Goal: Task Accomplishment & Management: Manage account settings

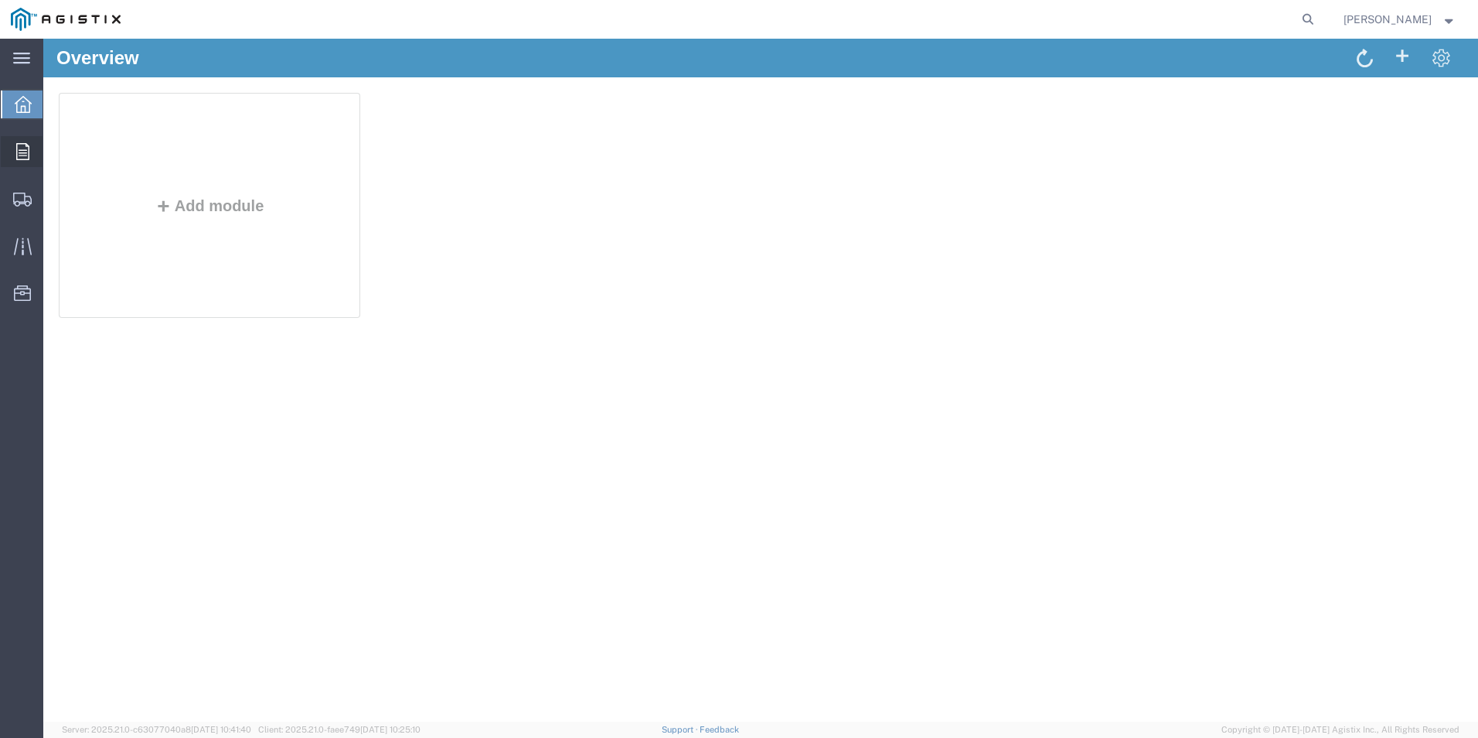
click at [53, 155] on span "Orders" at bounding box center [48, 151] width 11 height 31
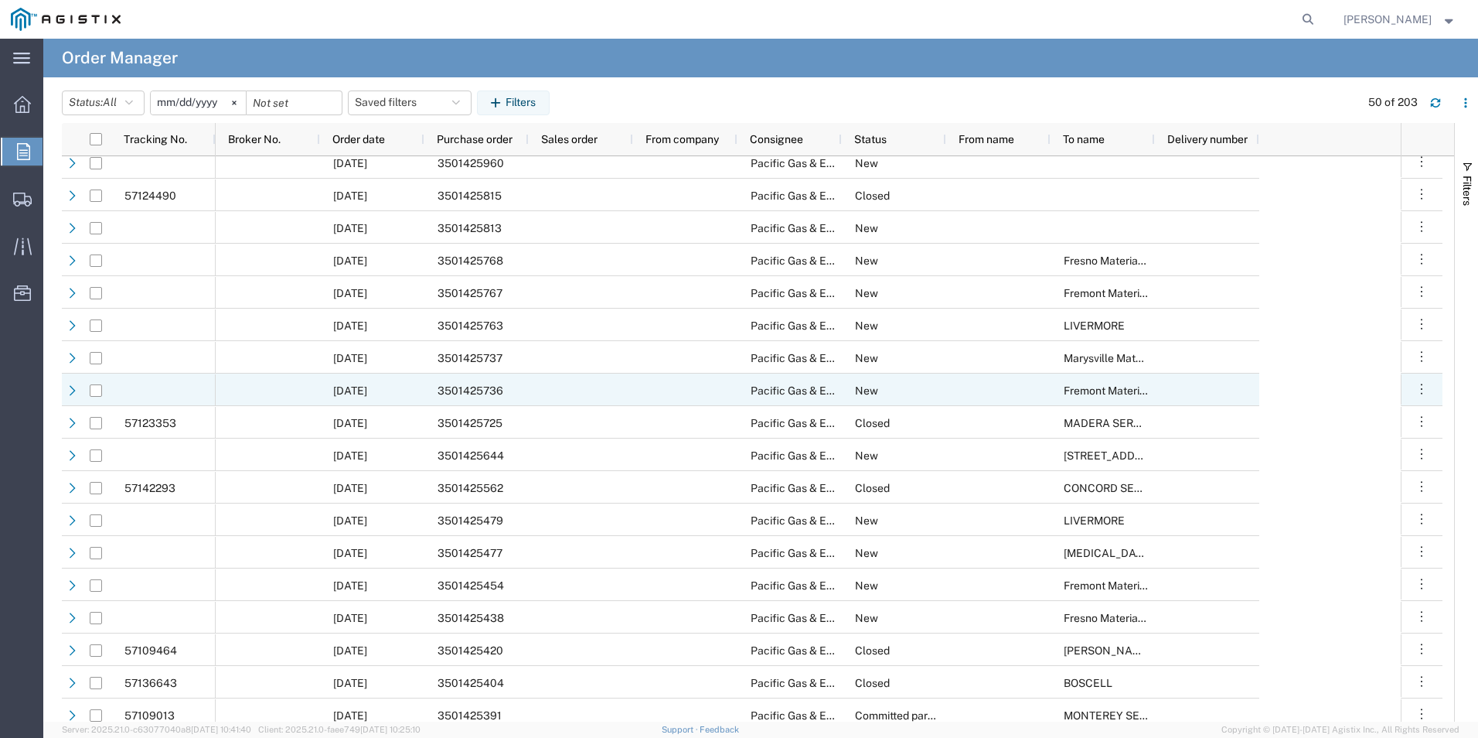
scroll to position [595, 0]
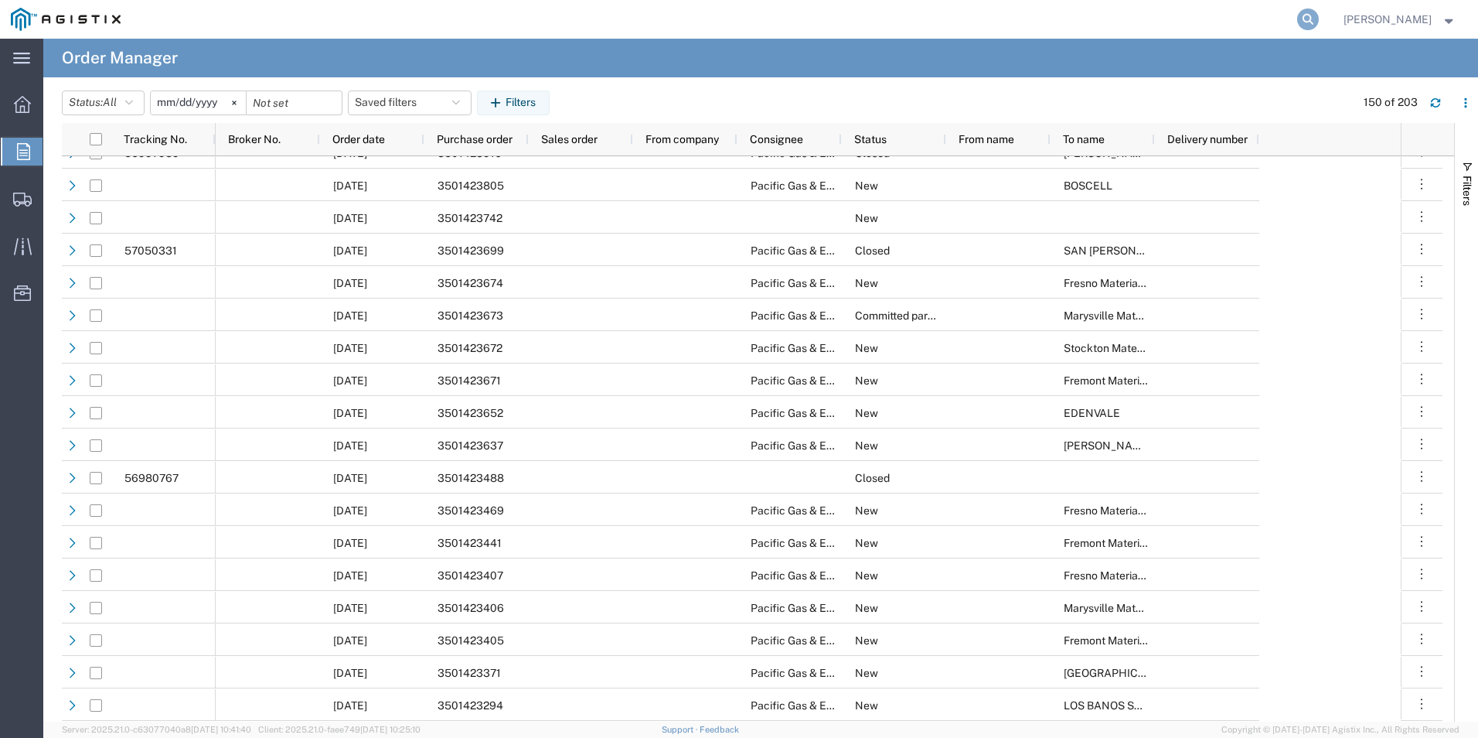
click at [1297, 10] on icon at bounding box center [1308, 20] width 22 height 22
click at [1160, 21] on input "search" at bounding box center [1062, 19] width 470 height 37
click at [1144, 16] on input "search" at bounding box center [1062, 19] width 470 height 37
type input "57121714"
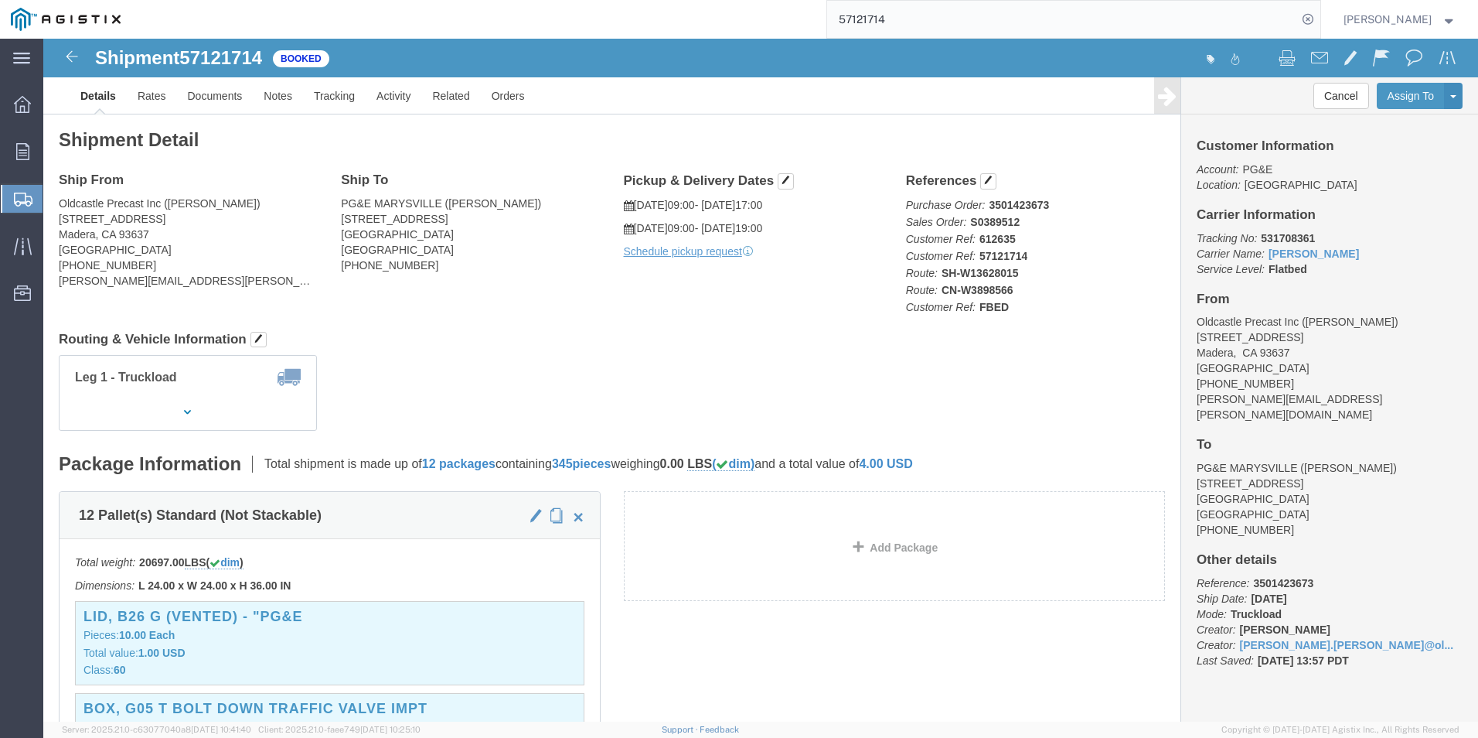
click div "Leg 1 - Truckload Number of trucks: 1"
click button "Cancel"
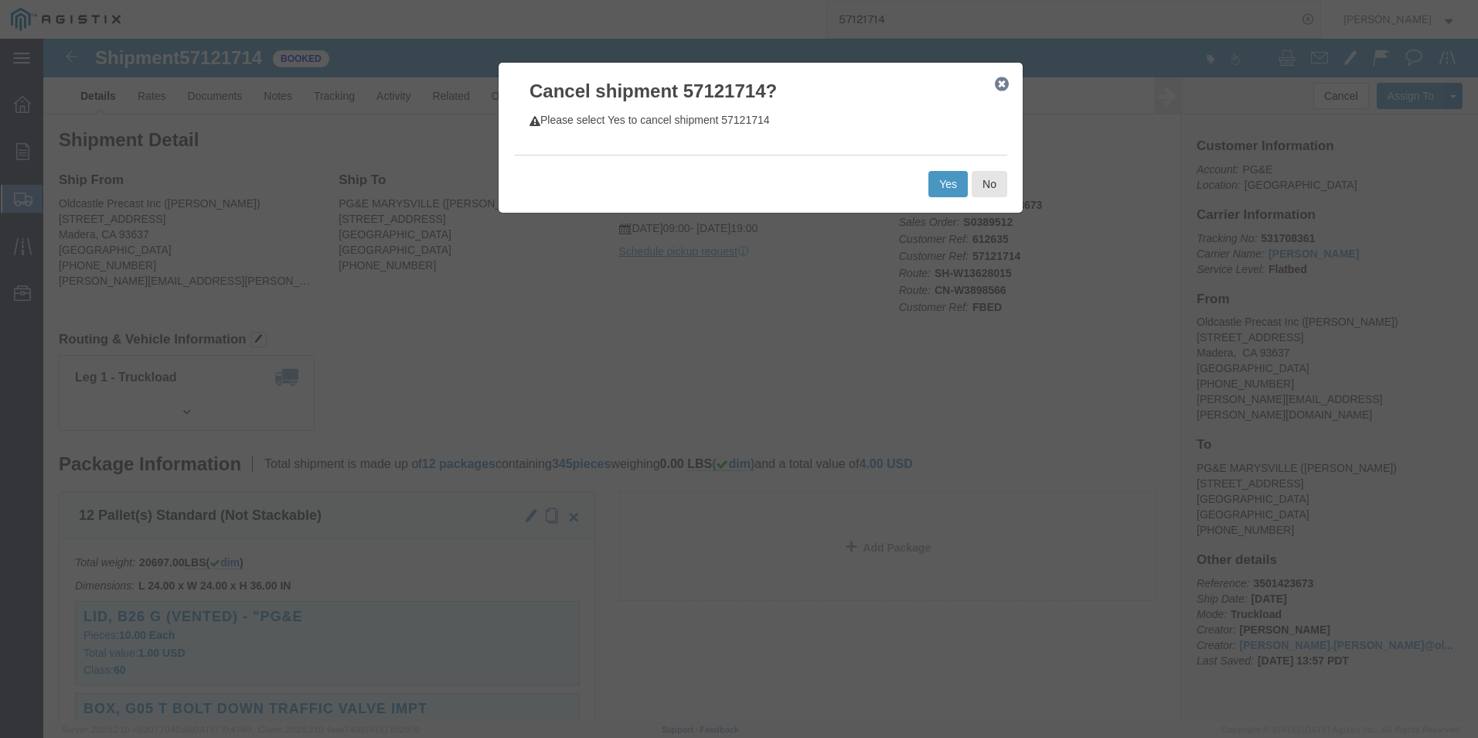
click button "button"
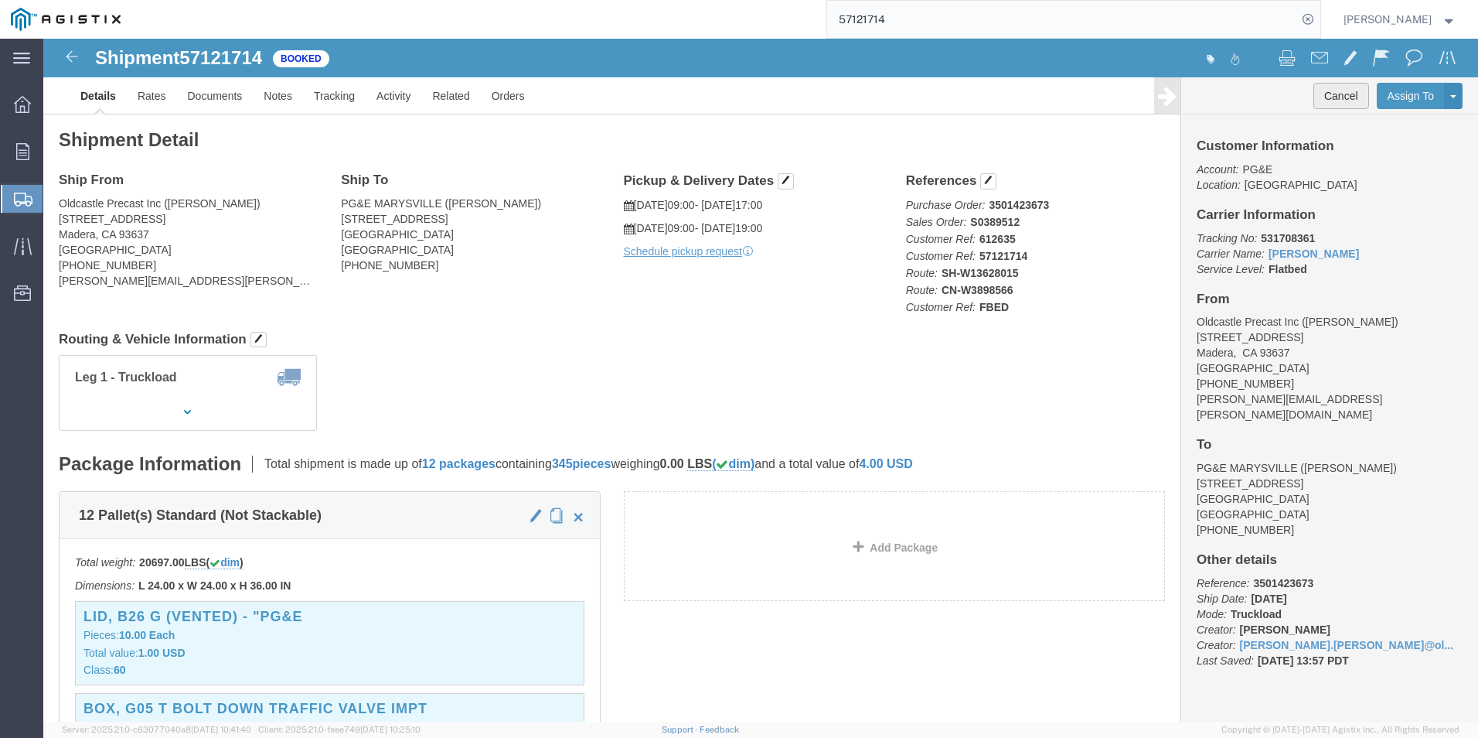
drag, startPoint x: 1293, startPoint y: 70, endPoint x: 1313, endPoint y: 21, distance: 52.7
click button "Cancel"
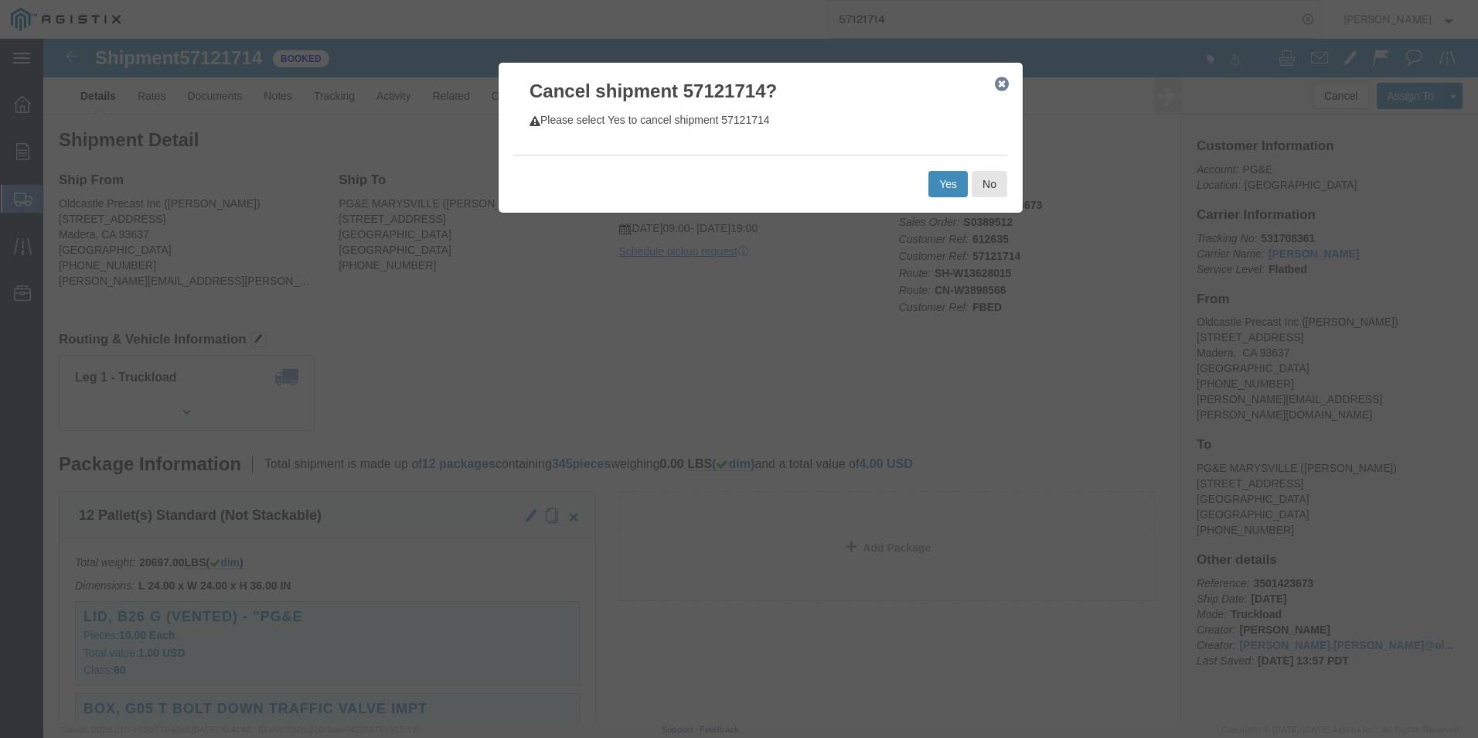
click button "Yes"
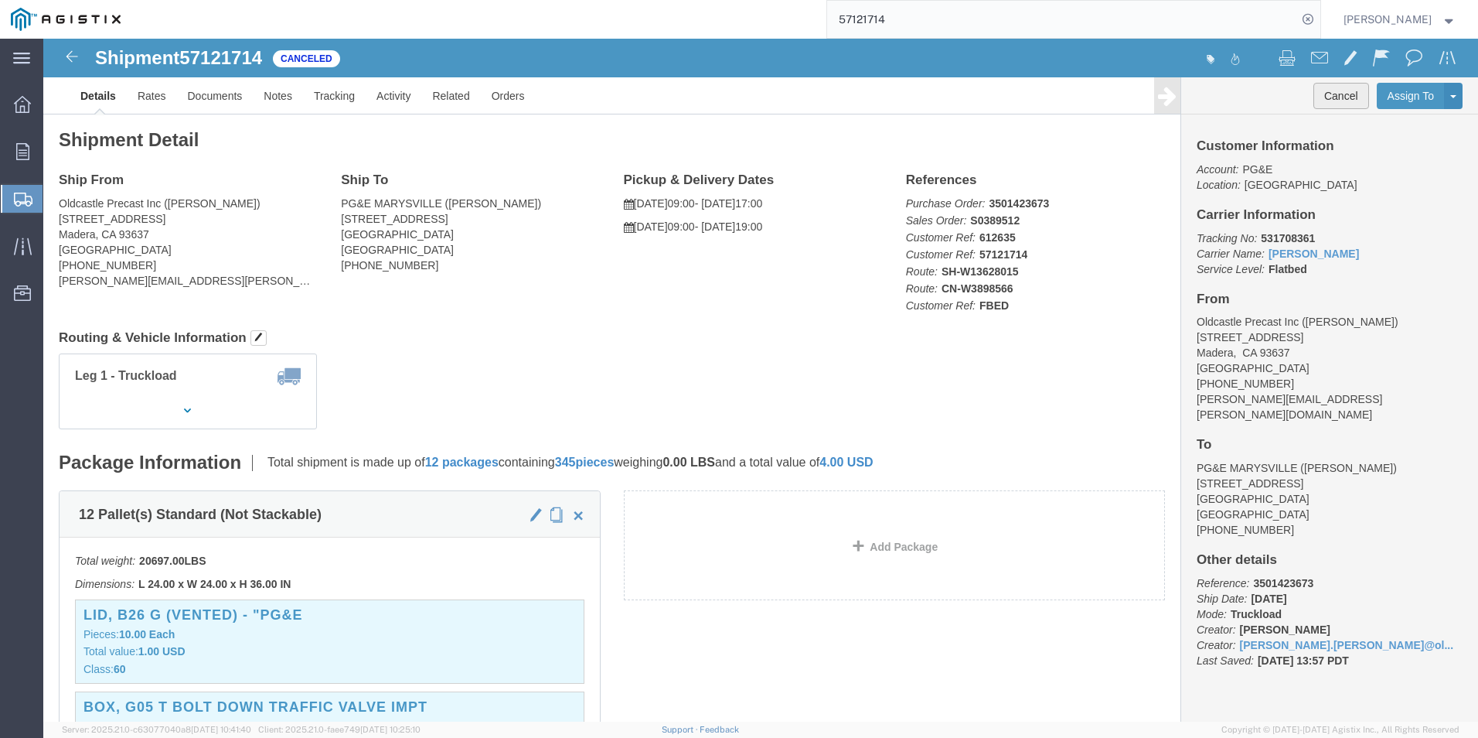
click button "Cancel"
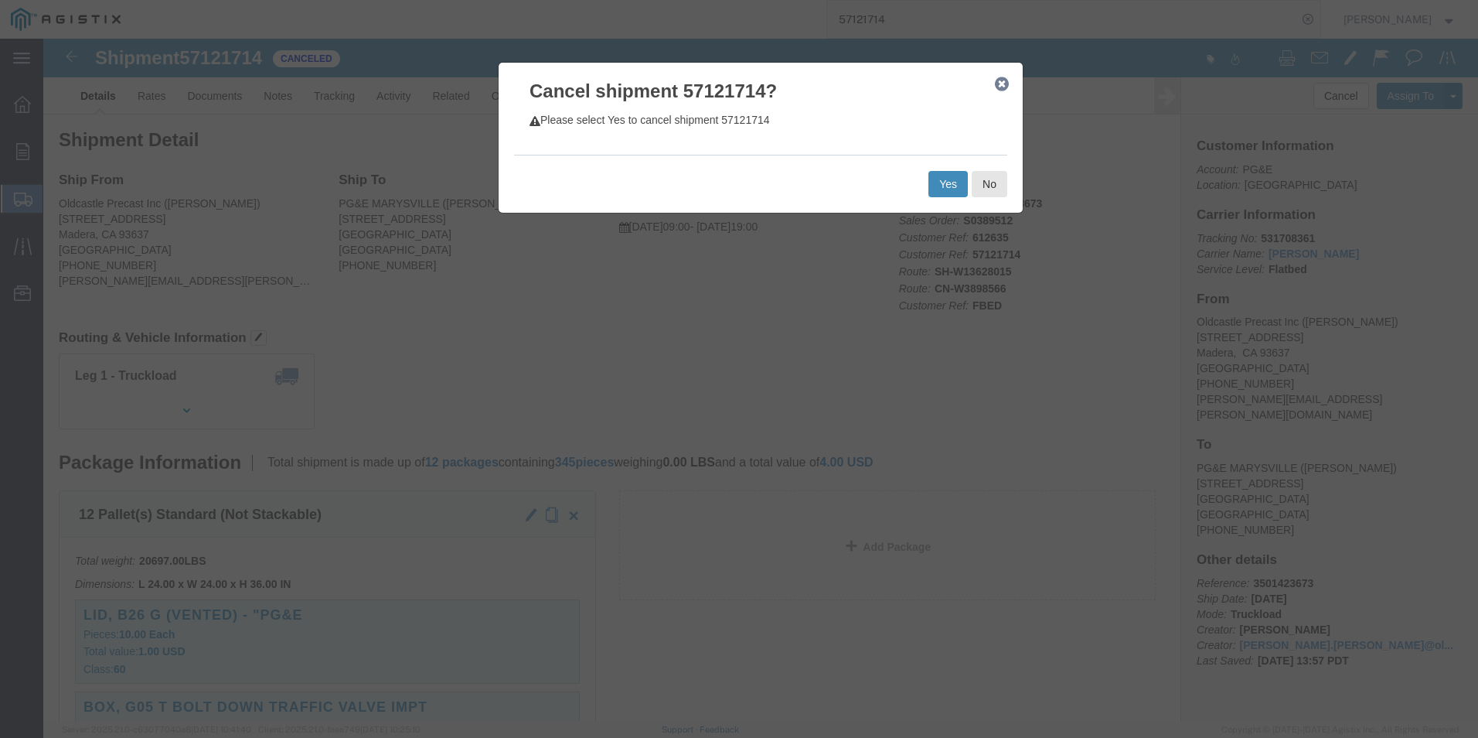
click button "Yes"
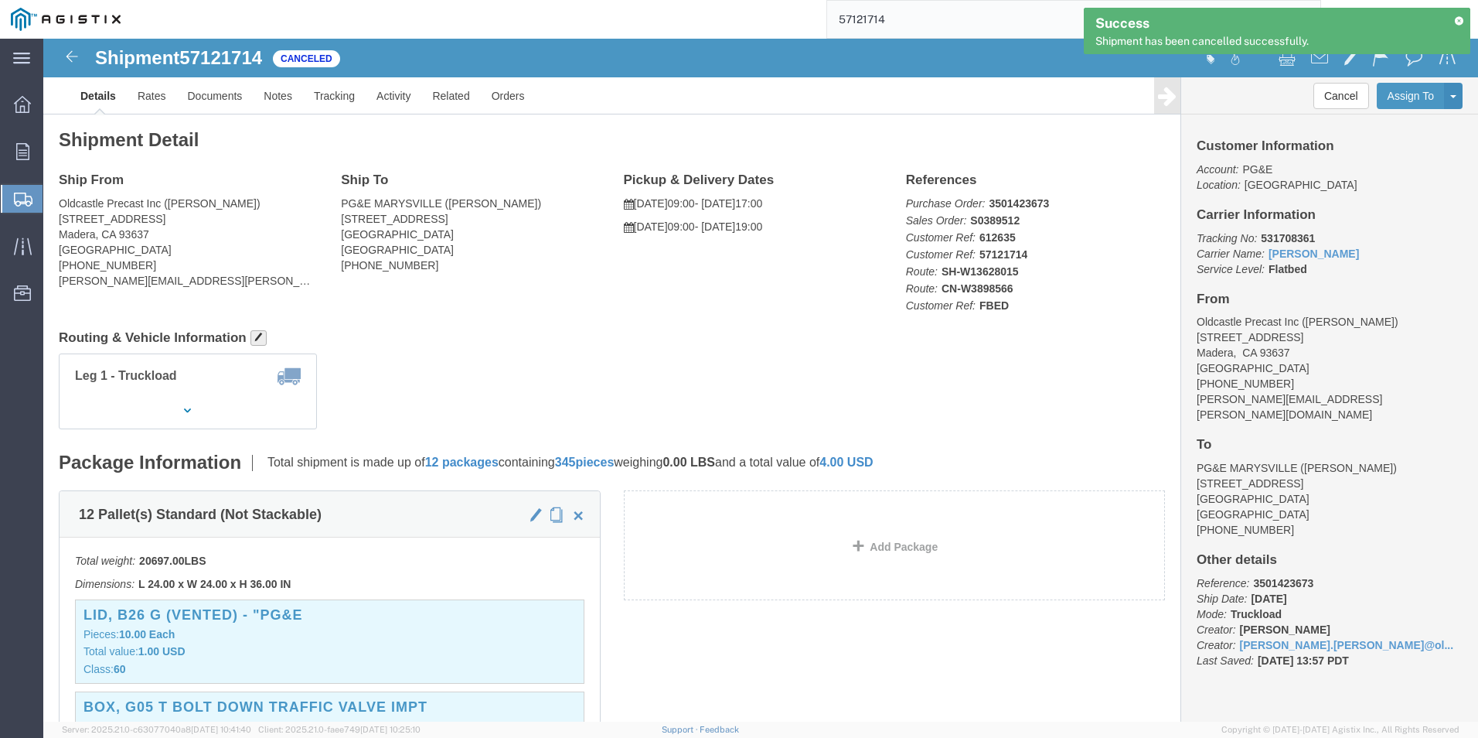
click span "button"
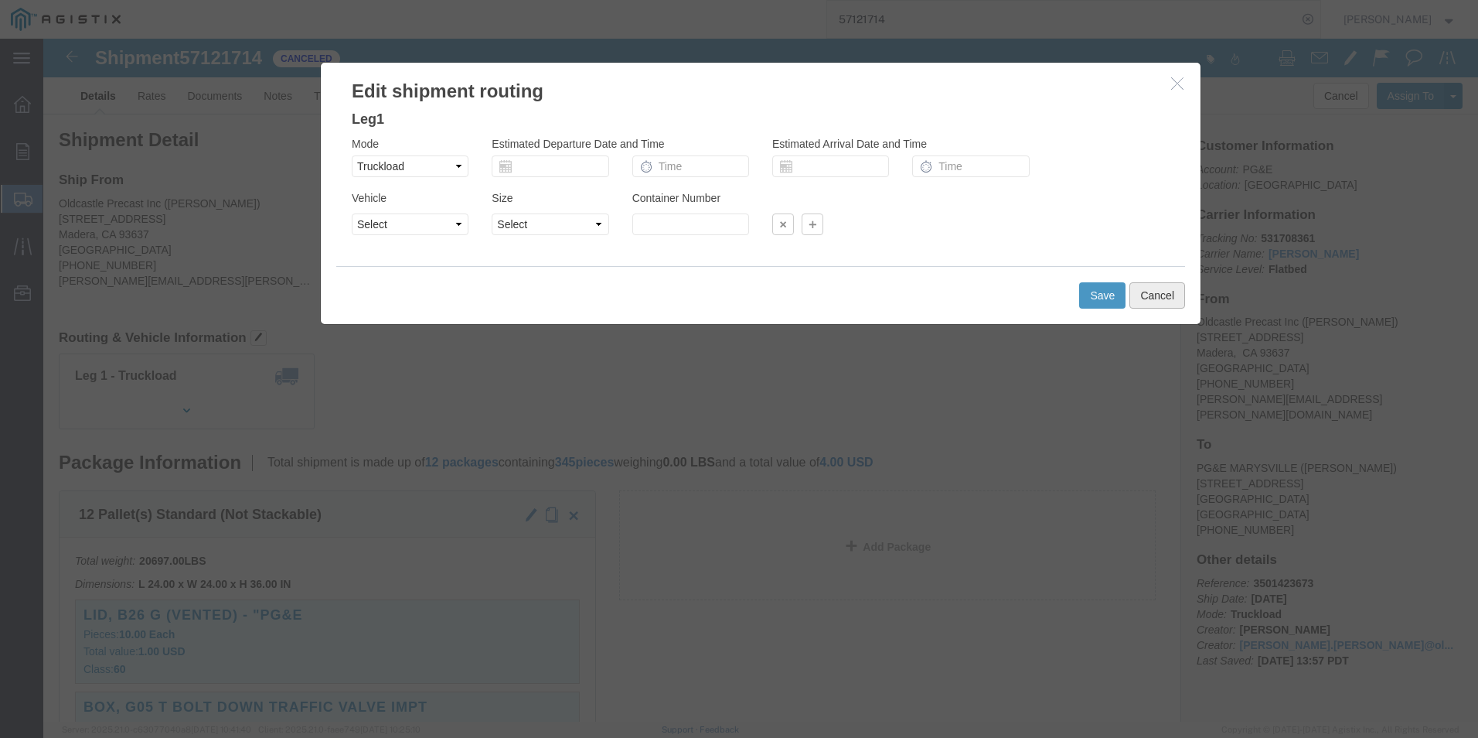
click button "Cancel"
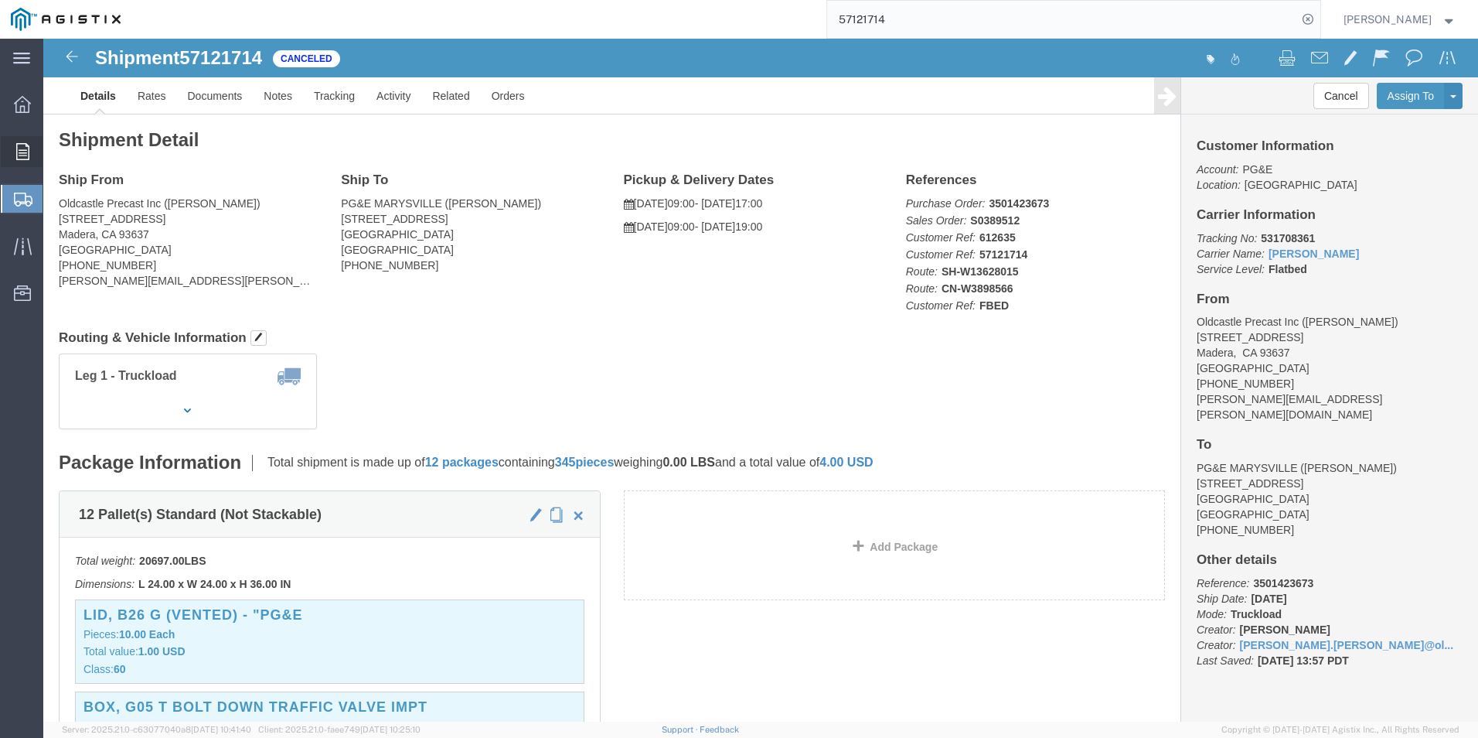
click at [17, 145] on icon at bounding box center [22, 151] width 13 height 17
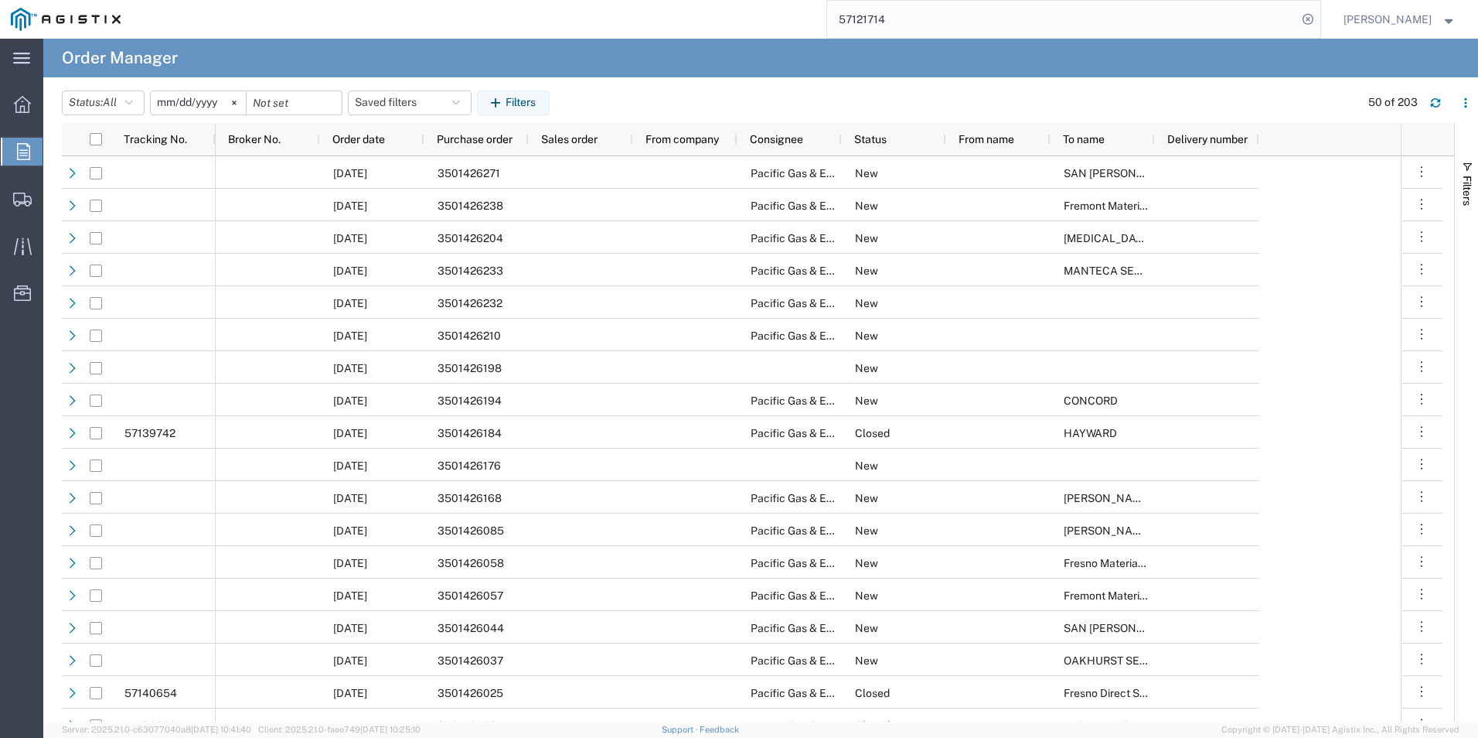
click at [55, 146] on span "Orders" at bounding box center [49, 151] width 12 height 31
click at [1, 136] on link "Orders" at bounding box center [22, 151] width 42 height 31
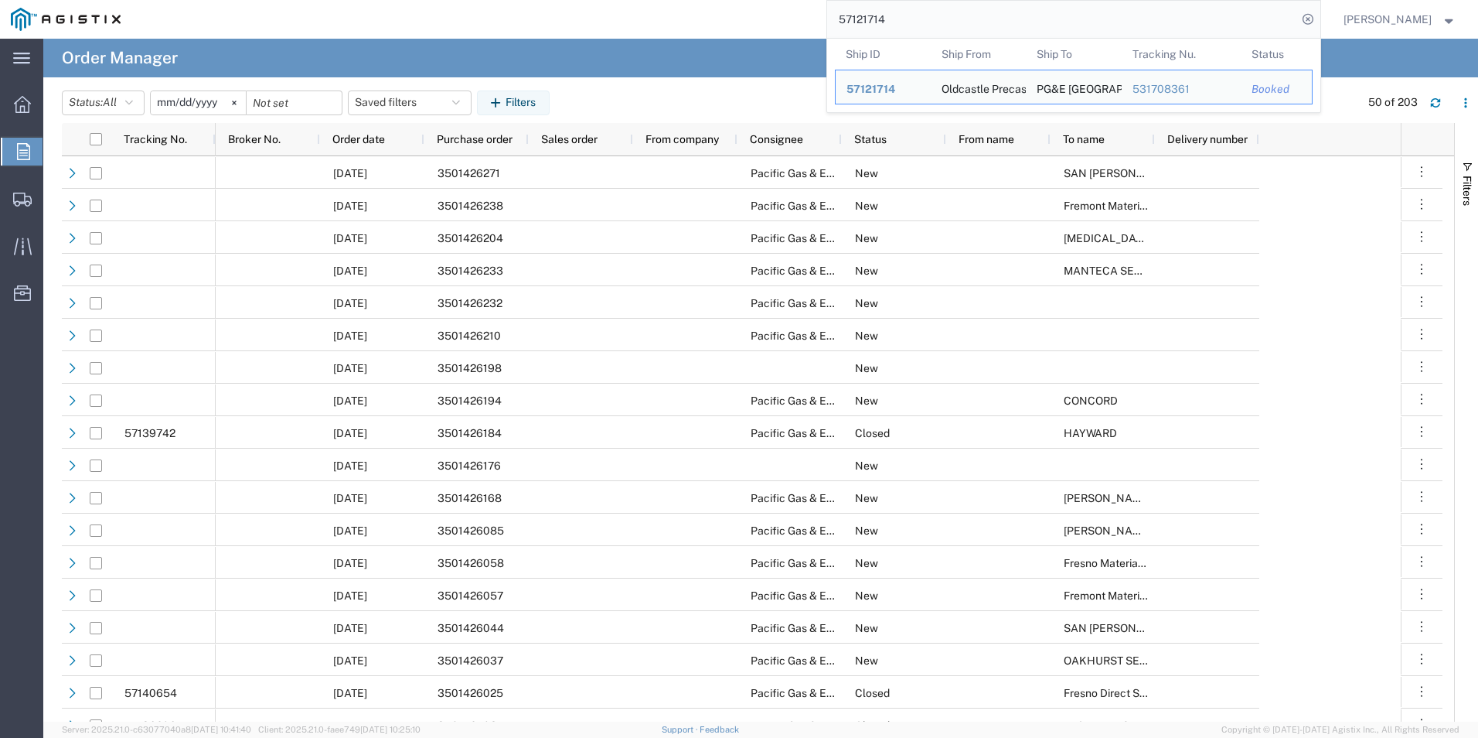
click at [1194, 19] on input "57121714" at bounding box center [1062, 19] width 470 height 37
